Goal: Transaction & Acquisition: Download file/media

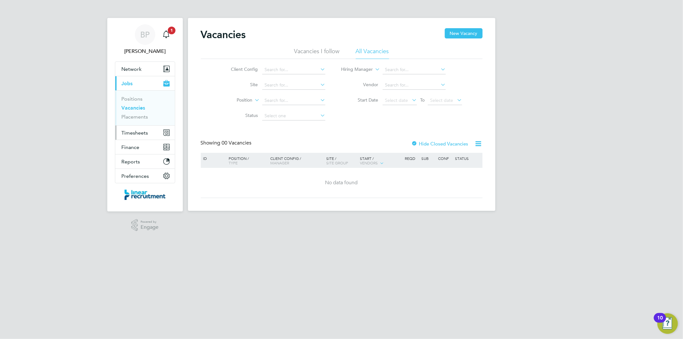
click at [142, 131] on span "Timesheets" at bounding box center [135, 133] width 27 height 6
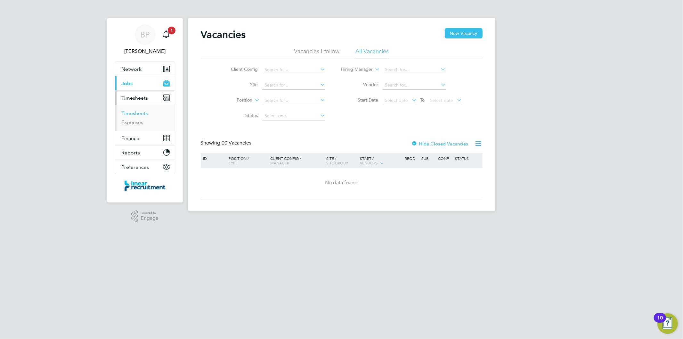
click at [145, 112] on link "Timesheets" at bounding box center [135, 113] width 27 height 6
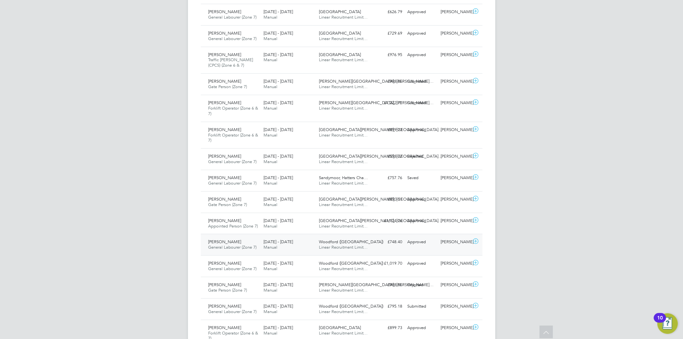
click at [344, 244] on span "Woodford (Stockport)" at bounding box center [351, 241] width 64 height 5
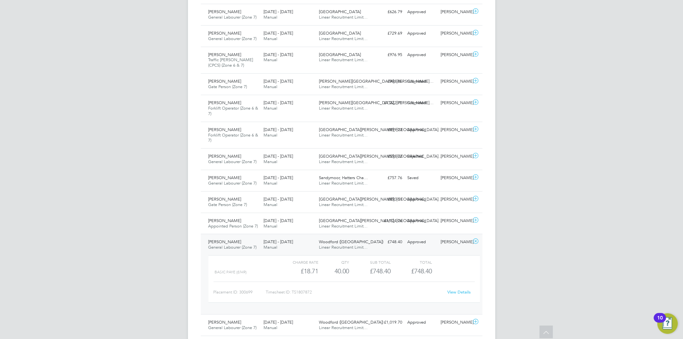
click at [456, 292] on link "View Details" at bounding box center [458, 291] width 23 height 5
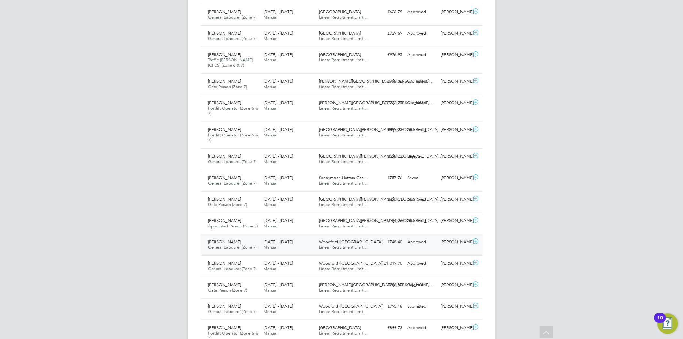
click at [348, 250] on div "Woodford (Stockport) Linear Recruitment Limit…" at bounding box center [343, 245] width 55 height 16
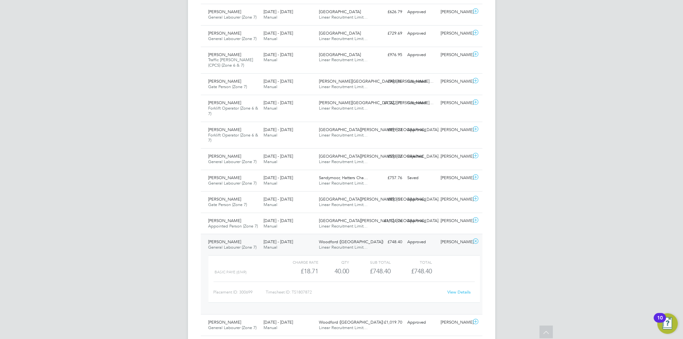
click at [459, 294] on link "View Details" at bounding box center [458, 291] width 23 height 5
click at [290, 244] on span "[DATE] - [DATE]" at bounding box center [277, 241] width 29 height 5
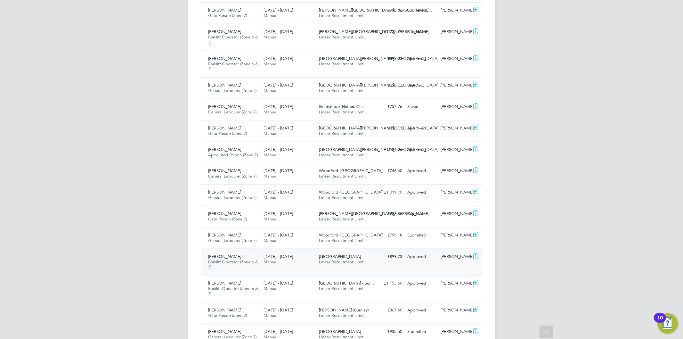
scroll to position [498, 0]
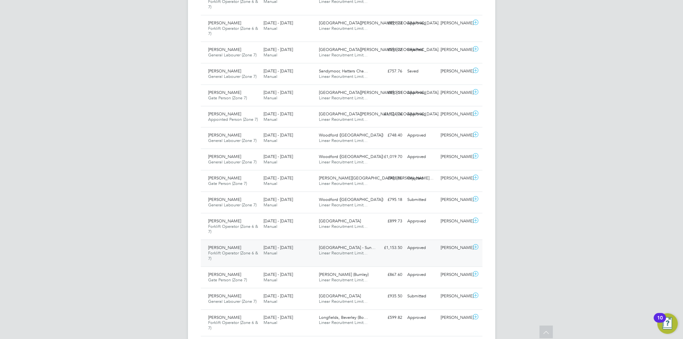
click at [359, 255] on span "Linear Recruitment Limit…" at bounding box center [343, 252] width 49 height 5
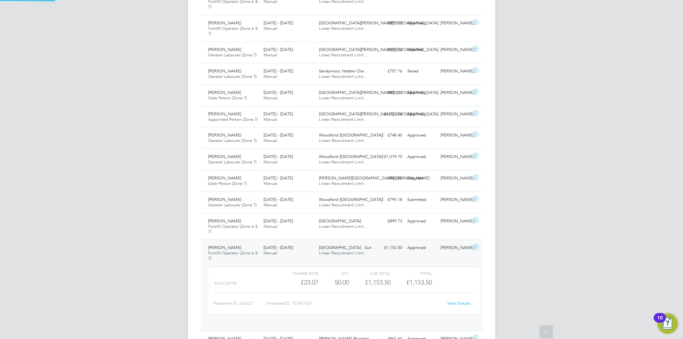
scroll to position [11, 62]
click at [455, 302] on link "View Details" at bounding box center [458, 302] width 23 height 5
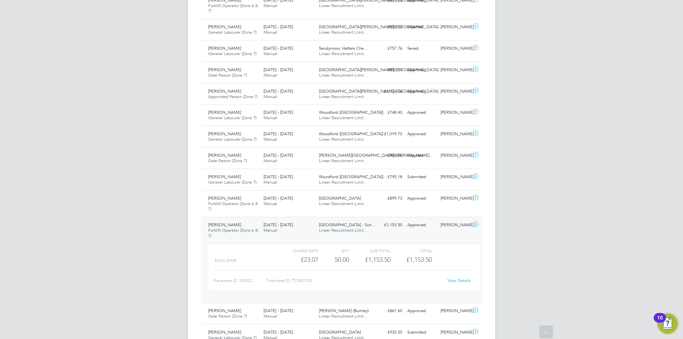
scroll to position [533, 0]
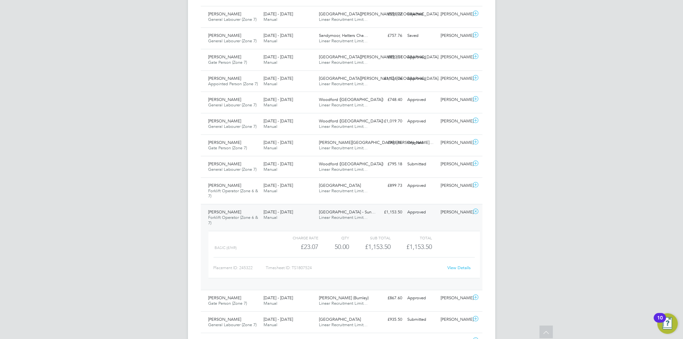
click at [393, 214] on div "£1,153.50 Approved" at bounding box center [388, 212] width 33 height 11
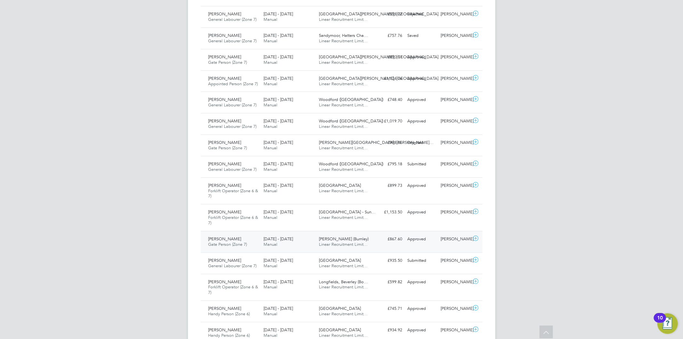
click at [379, 239] on div "£867.60 Approved" at bounding box center [388, 239] width 33 height 11
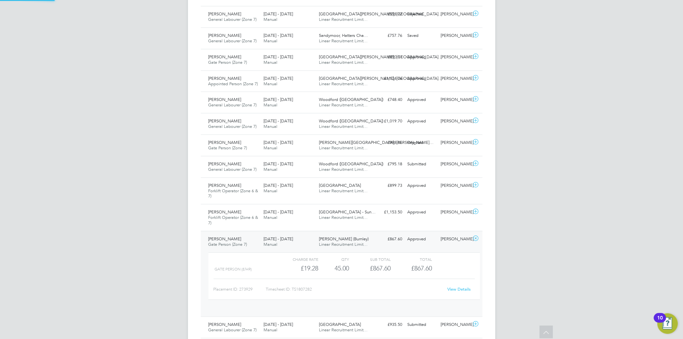
scroll to position [11, 62]
click at [458, 289] on link "View Details" at bounding box center [458, 288] width 23 height 5
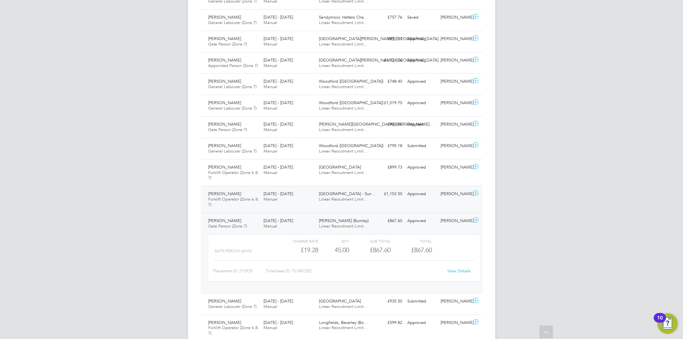
scroll to position [569, 0]
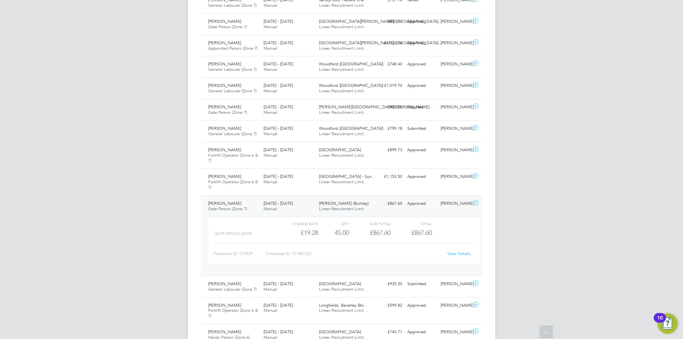
click at [429, 200] on div "Approved" at bounding box center [421, 203] width 33 height 11
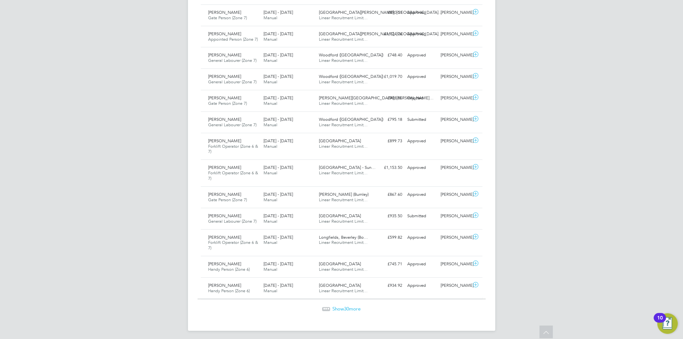
scroll to position [580, 0]
click at [346, 305] on span "30" at bounding box center [346, 306] width 5 height 6
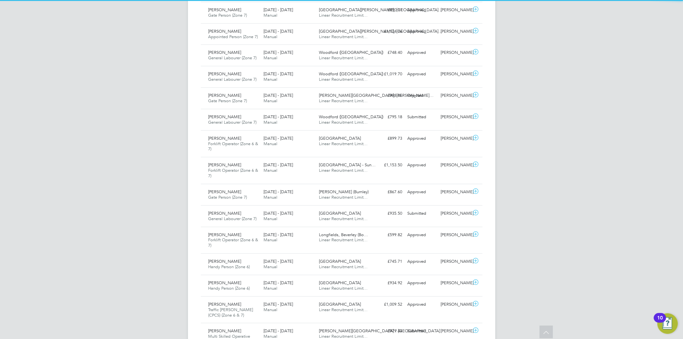
scroll to position [21, 56]
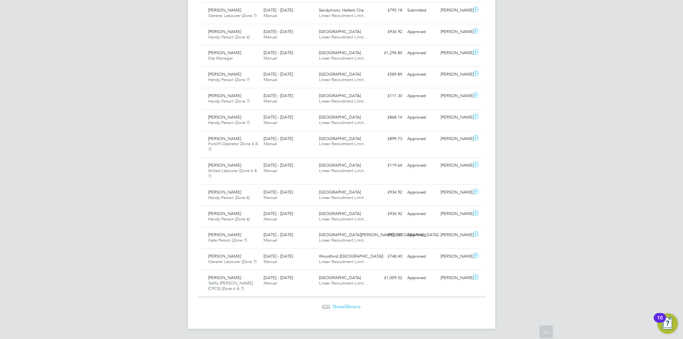
click at [340, 304] on span "Show 30 more" at bounding box center [347, 306] width 28 height 6
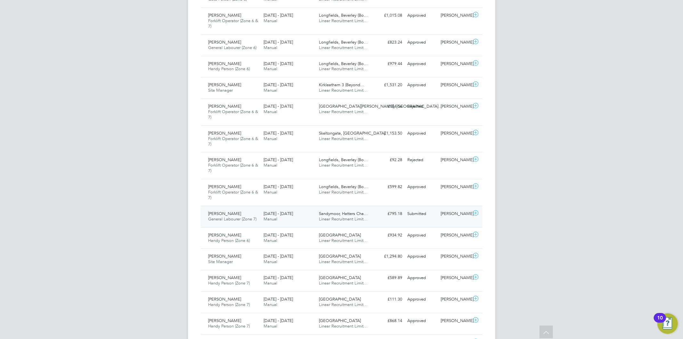
click at [284, 217] on div "18 - 24 Aug 2025 Manual" at bounding box center [288, 216] width 55 height 16
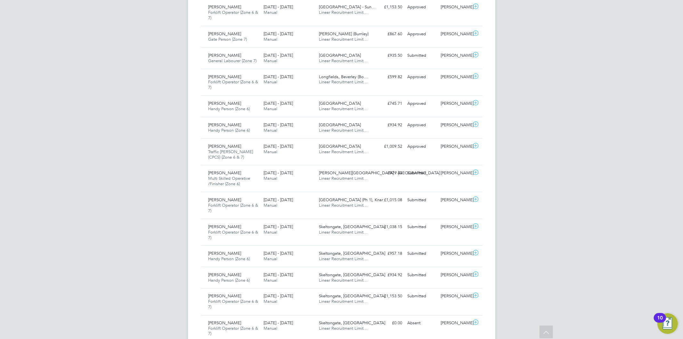
scroll to position [667, 0]
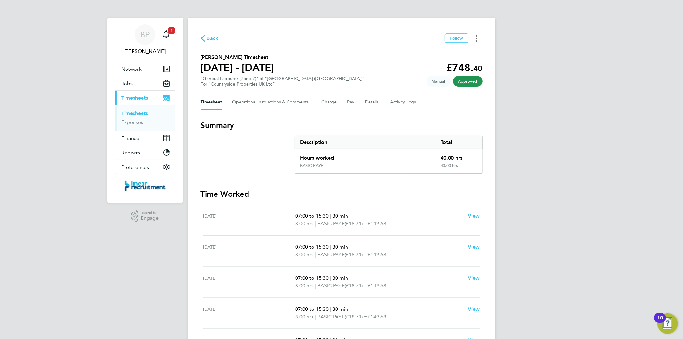
click at [474, 38] on button "Timesheets Menu" at bounding box center [477, 38] width 12 height 10
click at [460, 51] on link "Download timesheet" at bounding box center [444, 52] width 77 height 13
click at [479, 33] on button "Timesheets Menu" at bounding box center [477, 38] width 12 height 10
click at [460, 52] on link "Download timesheet" at bounding box center [444, 52] width 77 height 13
click at [477, 41] on button "Timesheets Menu" at bounding box center [477, 38] width 12 height 10
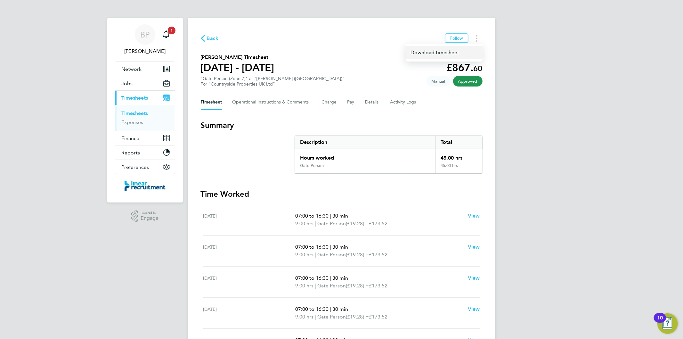
click at [445, 58] on link "Download timesheet" at bounding box center [444, 52] width 77 height 13
